Goal: Entertainment & Leisure: Consume media (video, audio)

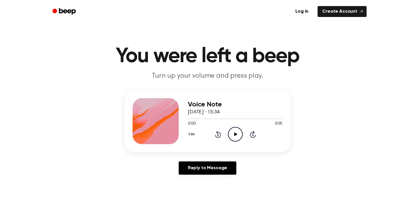
click at [232, 133] on icon "Play Audio" at bounding box center [235, 134] width 15 height 15
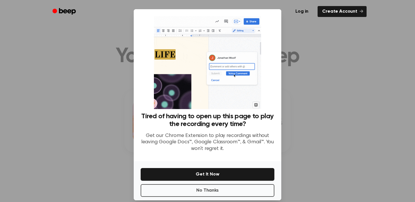
click at [250, 158] on div "Tired of having to open up this page to play the recording every time? Get our …" at bounding box center [207, 85] width 147 height 152
click at [232, 135] on p "Get our Chrome Extension to play recordings without leaving Google Docs™, Googl…" at bounding box center [207, 143] width 134 height 20
click at [236, 135] on p "Get our Chrome Extension to play recordings without leaving Google Docs™, Googl…" at bounding box center [207, 143] width 134 height 20
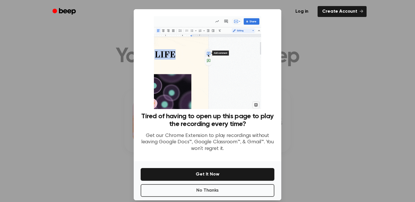
click at [326, 96] on div at bounding box center [207, 101] width 415 height 202
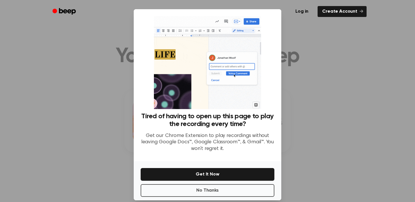
click at [240, 134] on p "Get our Chrome Extension to play recordings without leaving Google Docs™, Googl…" at bounding box center [207, 143] width 134 height 20
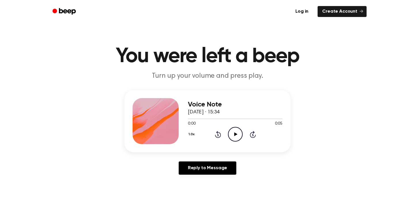
click at [239, 135] on icon "Play Audio" at bounding box center [235, 134] width 15 height 15
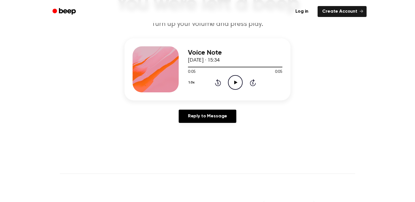
click at [236, 83] on icon "Play Audio" at bounding box center [235, 82] width 15 height 15
click at [235, 84] on icon "Pause Audio" at bounding box center [235, 82] width 15 height 15
click at [233, 80] on icon "Play Audio" at bounding box center [235, 82] width 15 height 15
click at [235, 85] on icon "Play Audio" at bounding box center [235, 82] width 15 height 15
click at [235, 85] on icon "Pause Audio" at bounding box center [235, 82] width 15 height 15
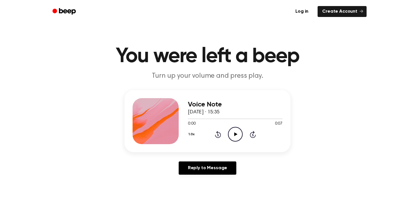
click at [234, 136] on icon "Play Audio" at bounding box center [235, 134] width 15 height 15
